Goal: Task Accomplishment & Management: Use online tool/utility

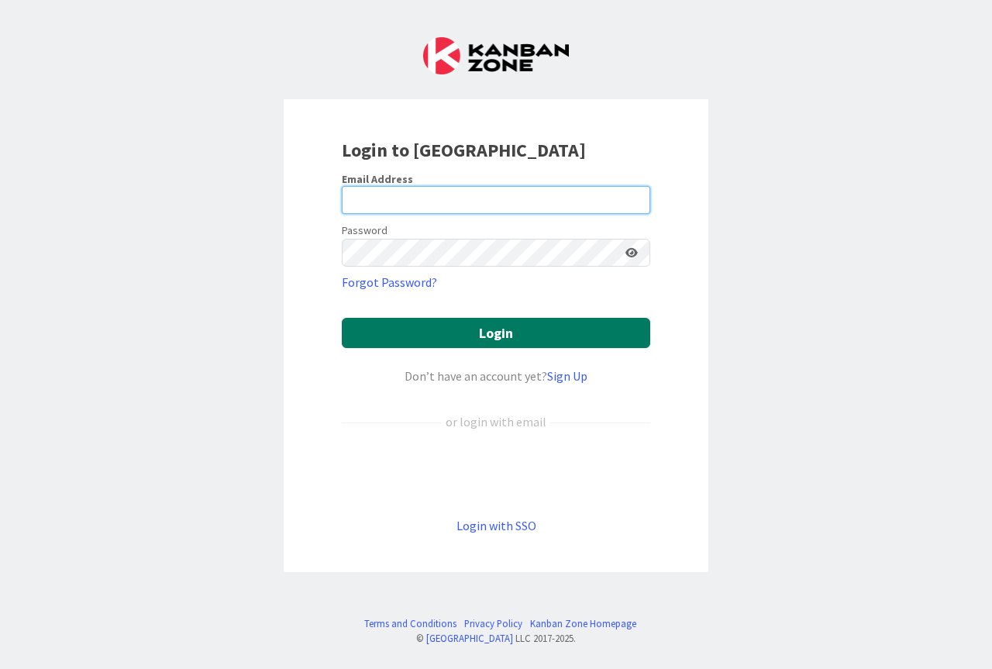
type input "[PERSON_NAME][EMAIL_ADDRESS][PERSON_NAME][DOMAIN_NAME]"
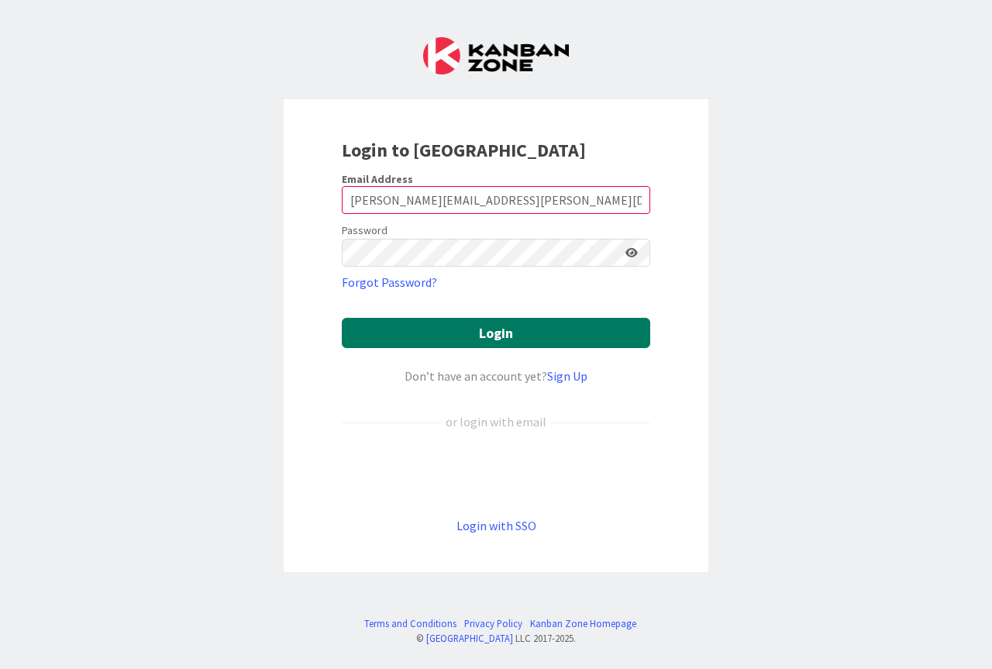
click at [525, 332] on button "Login" at bounding box center [496, 333] width 308 height 30
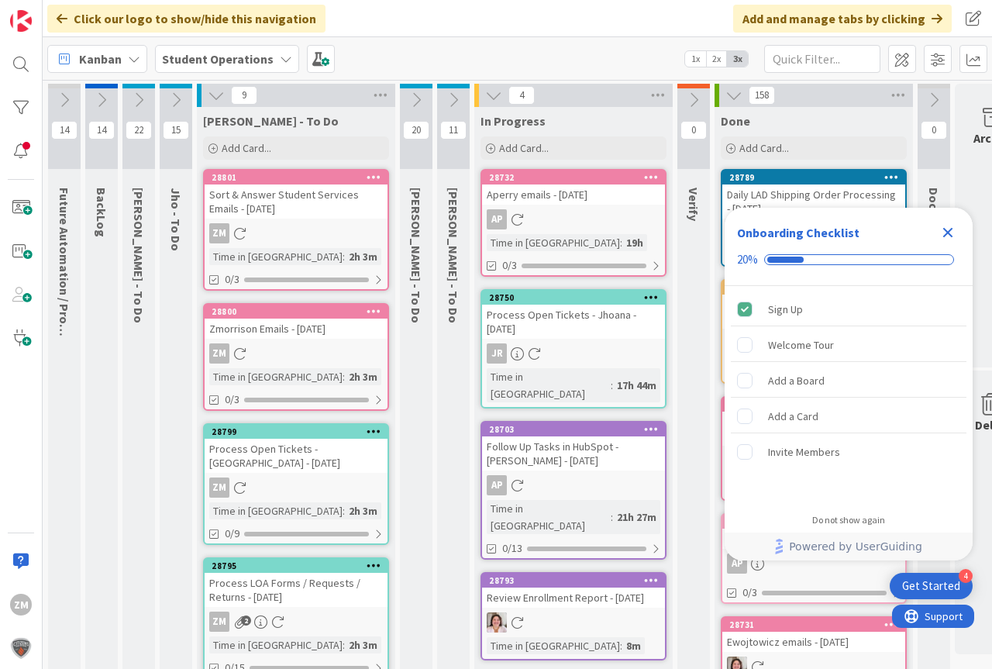
click at [949, 239] on icon "Close Checklist" at bounding box center [947, 232] width 19 height 19
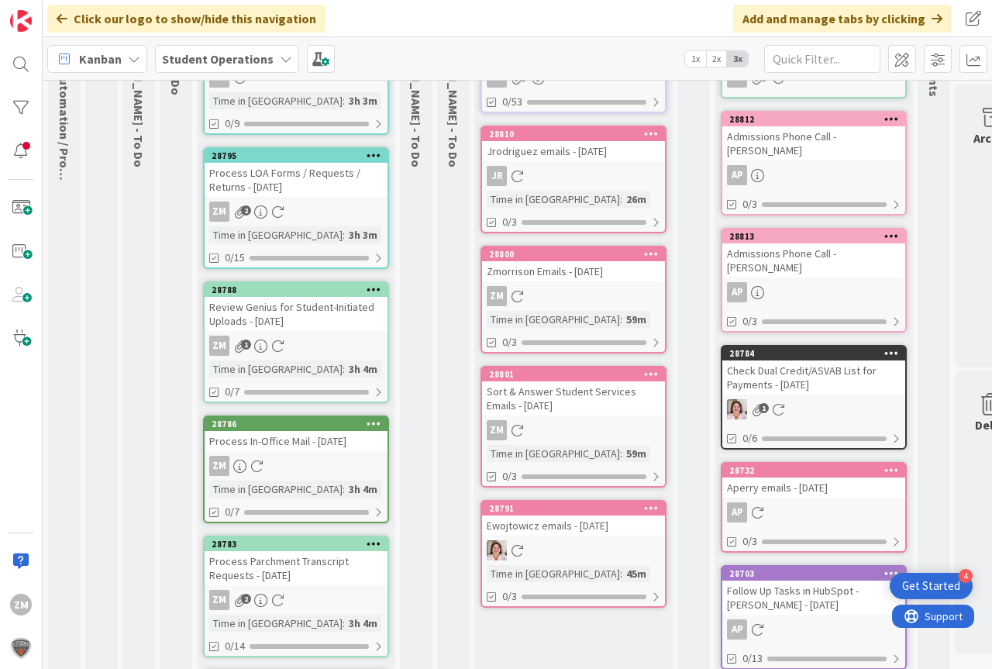
scroll to position [155, 0]
click at [283, 197] on div "Process LOA Forms / Requests / Returns - [DATE]" at bounding box center [296, 181] width 183 height 34
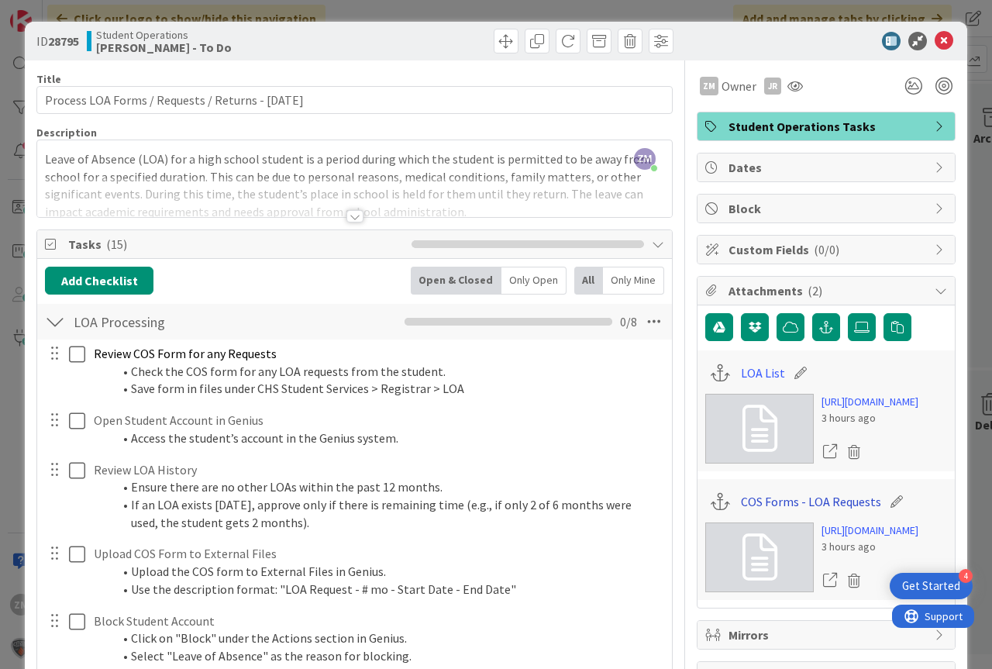
click at [816, 511] on link "COS Forms - LOA Requests" at bounding box center [811, 501] width 140 height 19
click at [935, 44] on icon at bounding box center [944, 41] width 19 height 19
